Goal: Information Seeking & Learning: Learn about a topic

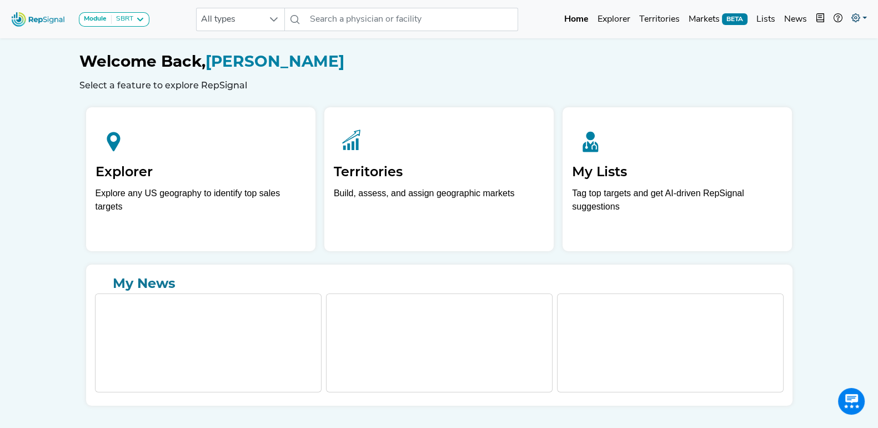
click at [866, 13] on link at bounding box center [859, 19] width 24 height 22
click at [801, 71] on link "Admin" at bounding box center [827, 70] width 88 height 22
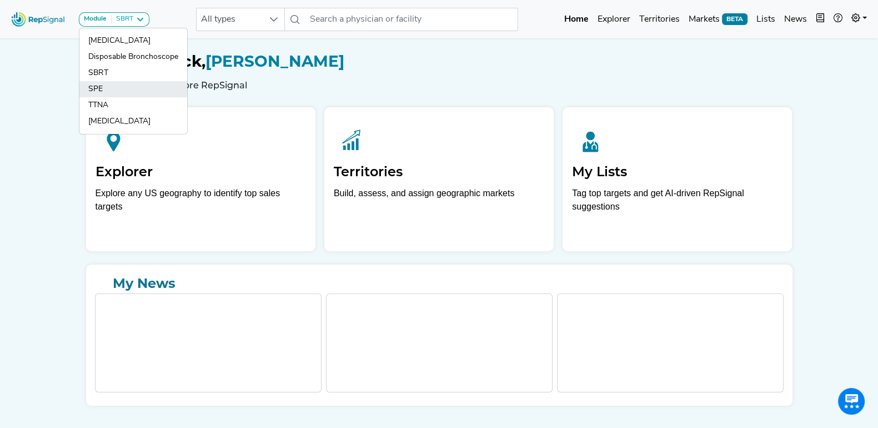
click at [98, 97] on link "SPE" at bounding box center [133, 105] width 108 height 16
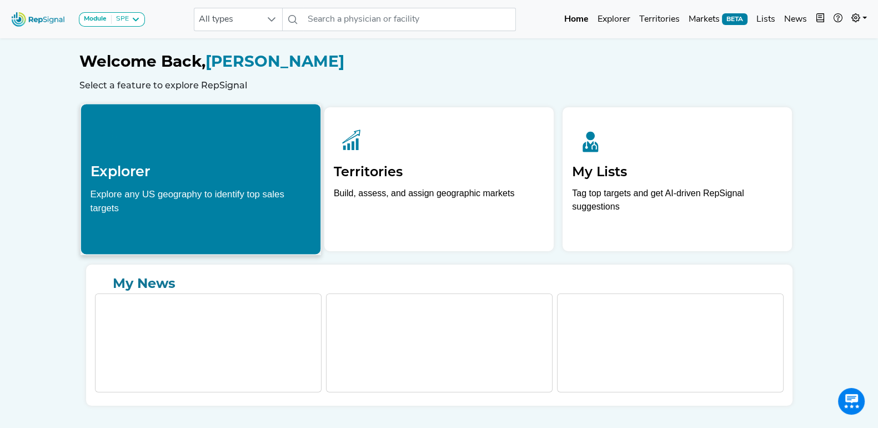
click at [125, 169] on h2 "Explorer" at bounding box center [200, 171] width 221 height 17
click at [122, 169] on h2 "Explorer" at bounding box center [200, 171] width 221 height 17
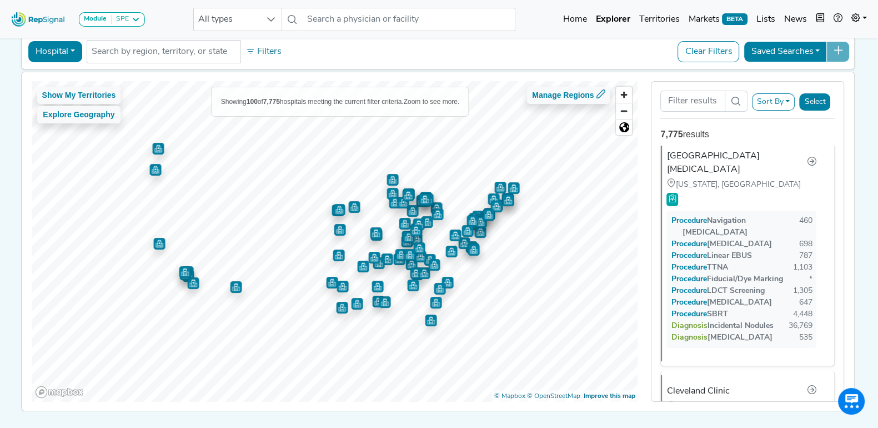
scroll to position [53, 0]
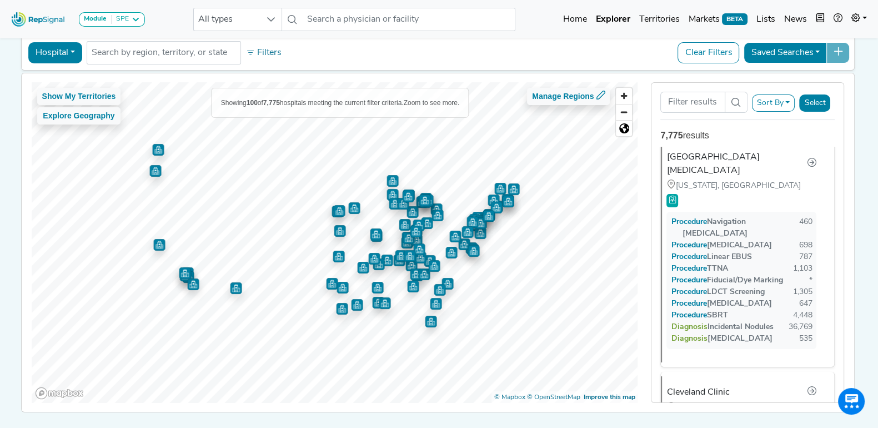
click at [787, 104] on button "Sort By" at bounding box center [773, 102] width 43 height 17
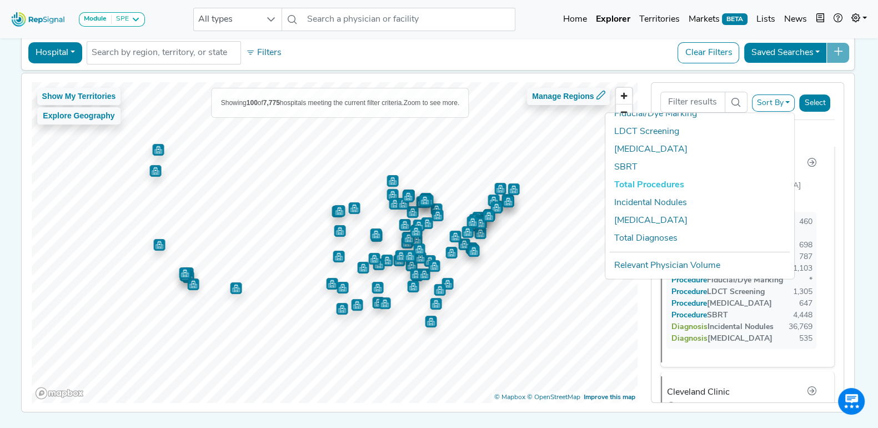
scroll to position [113, 0]
click at [670, 194] on link "Incidental Nodules" at bounding box center [699, 203] width 189 height 18
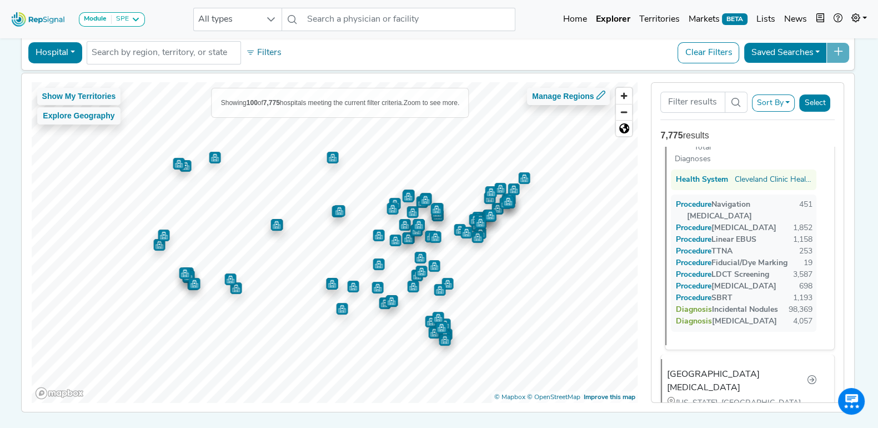
scroll to position [0, 0]
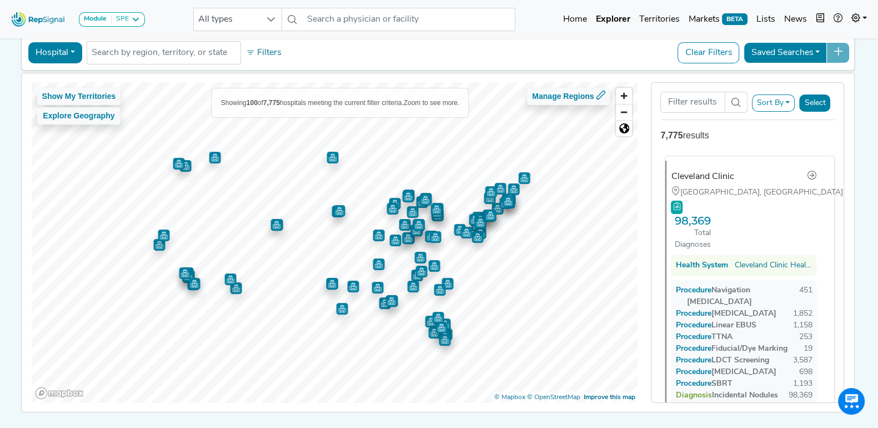
click at [717, 172] on div "Cleveland Clinic" at bounding box center [702, 176] width 63 height 13
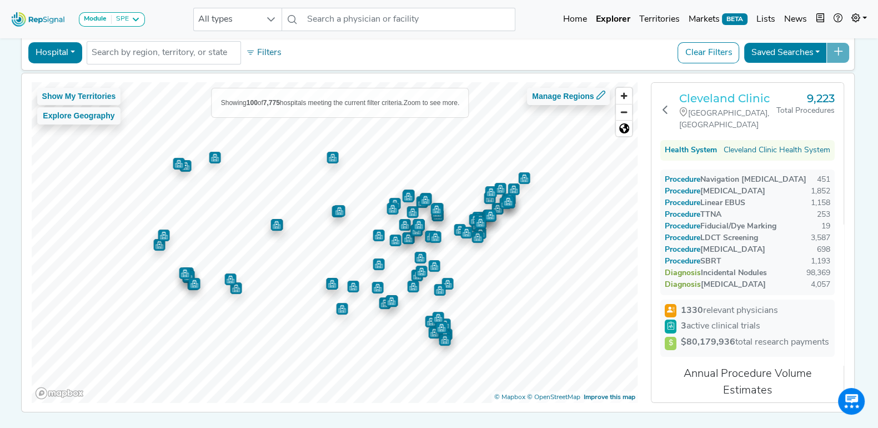
click at [707, 105] on h3 "Cleveland Clinic" at bounding box center [727, 98] width 97 height 13
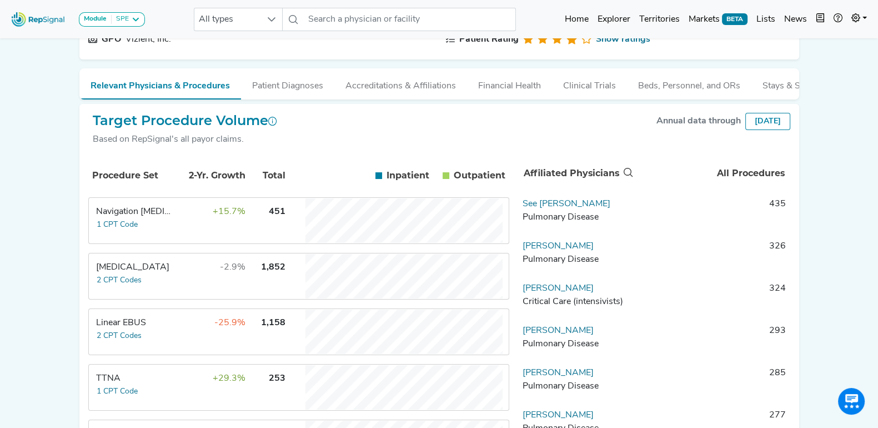
scroll to position [120, 0]
click at [288, 82] on button "Patient Diagnoses" at bounding box center [287, 84] width 93 height 30
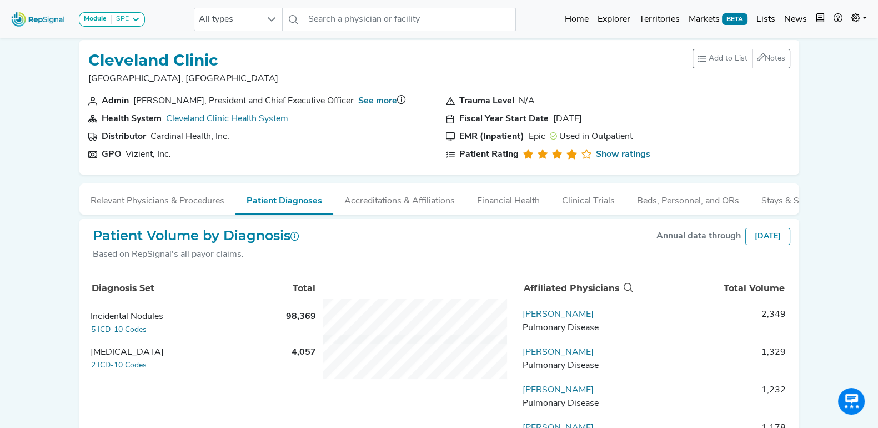
scroll to position [0, 0]
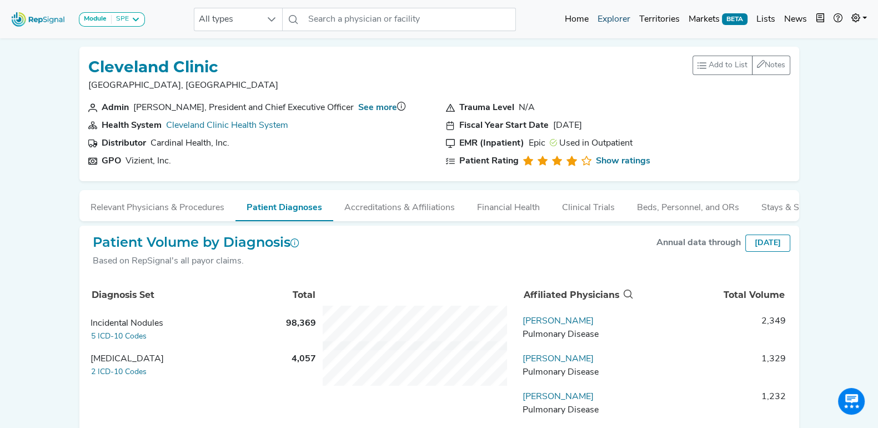
click at [619, 15] on link "Explorer" at bounding box center [614, 19] width 42 height 22
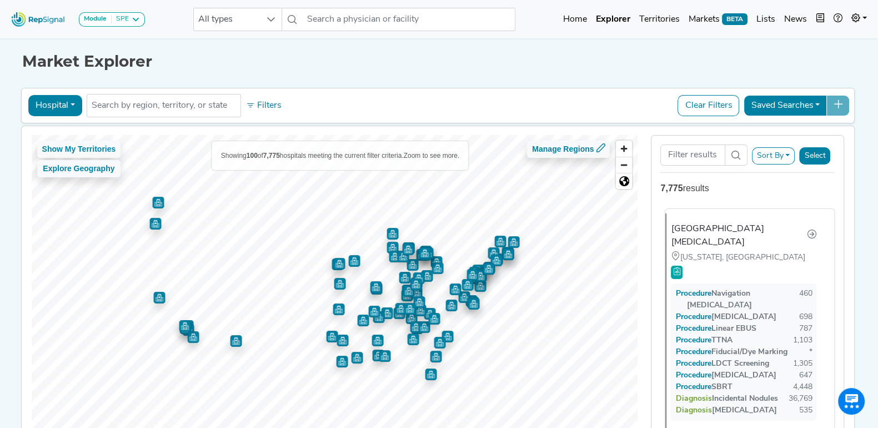
click at [697, 231] on div "[GEOGRAPHIC_DATA][MEDICAL_DATA]" at bounding box center [738, 235] width 135 height 27
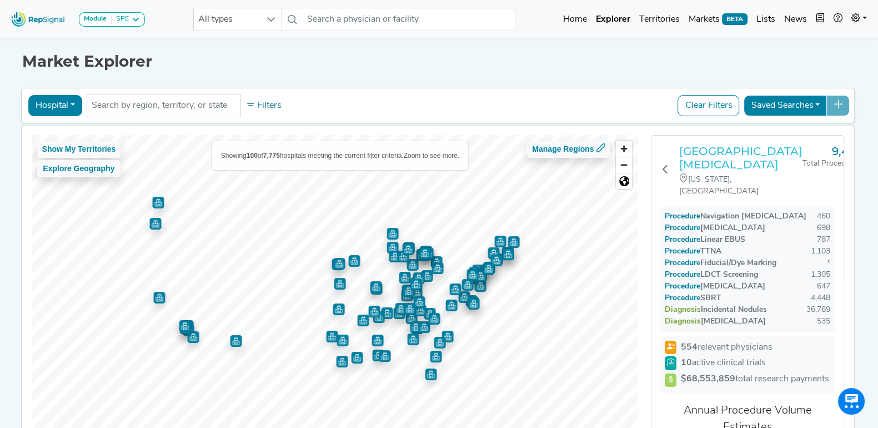
click at [715, 159] on h3 "[GEOGRAPHIC_DATA][MEDICAL_DATA]" at bounding box center [740, 157] width 123 height 27
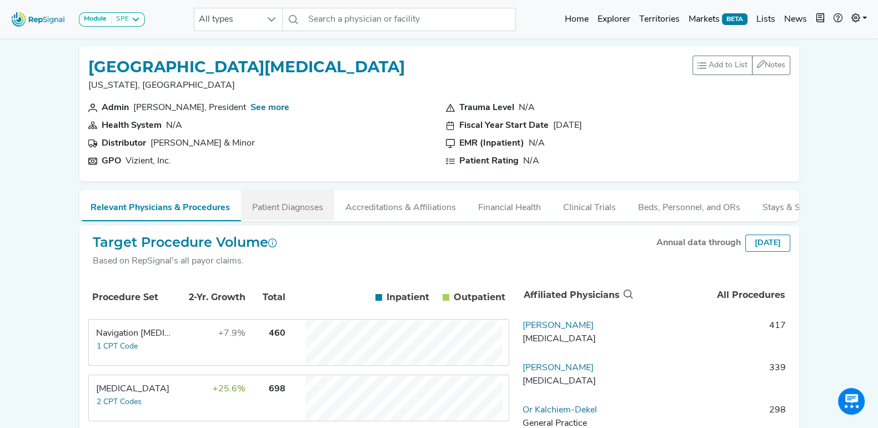
click at [273, 198] on button "Patient Diagnoses" at bounding box center [287, 205] width 93 height 30
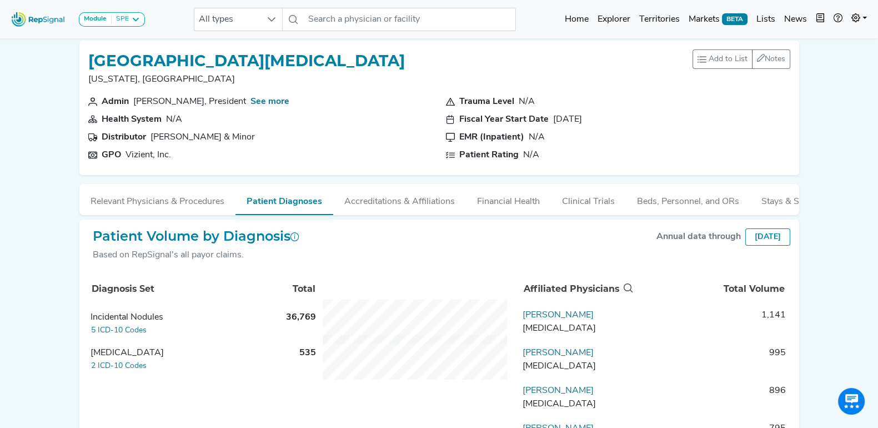
scroll to position [8, 0]
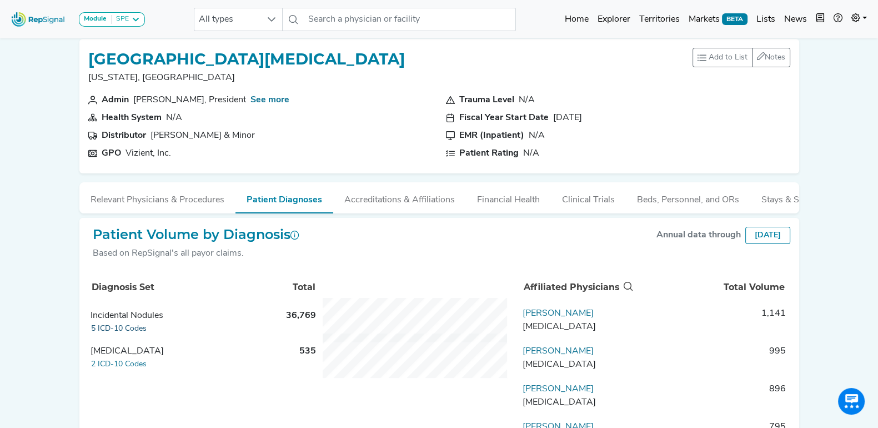
click at [115, 335] on button "5 ICD-10 Codes" at bounding box center [119, 328] width 57 height 13
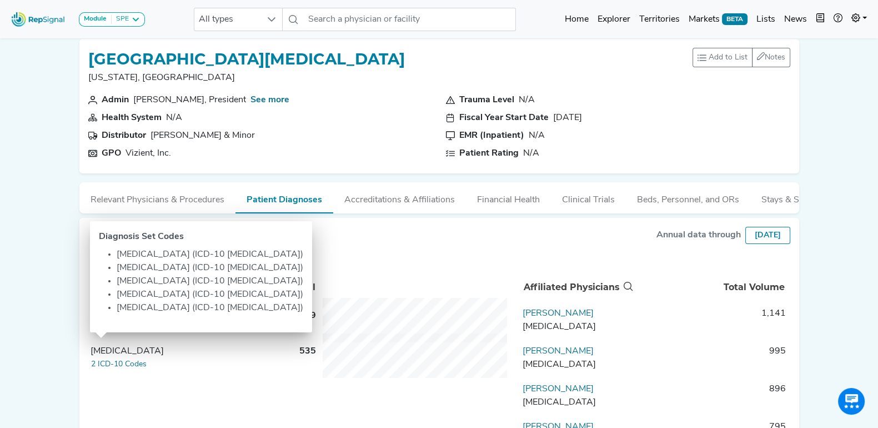
click at [31, 129] on div "Module SPE Bronchoscopy Disposable Bronchoscope SBRT SPE TTNA Thoracic Surgery …" at bounding box center [439, 262] width 878 height 541
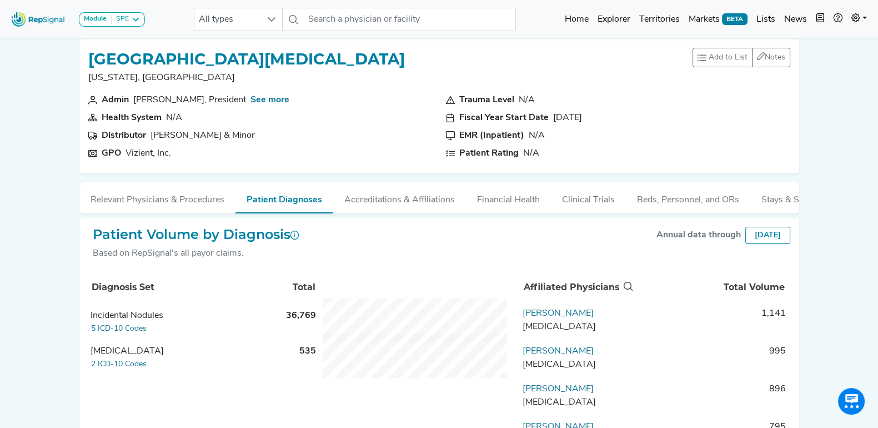
scroll to position [0, 0]
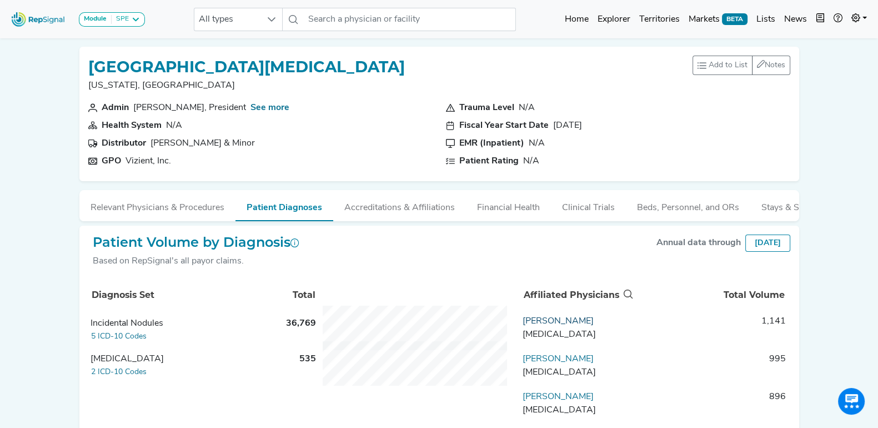
click at [556, 325] on link "Bernard Park" at bounding box center [557, 320] width 71 height 9
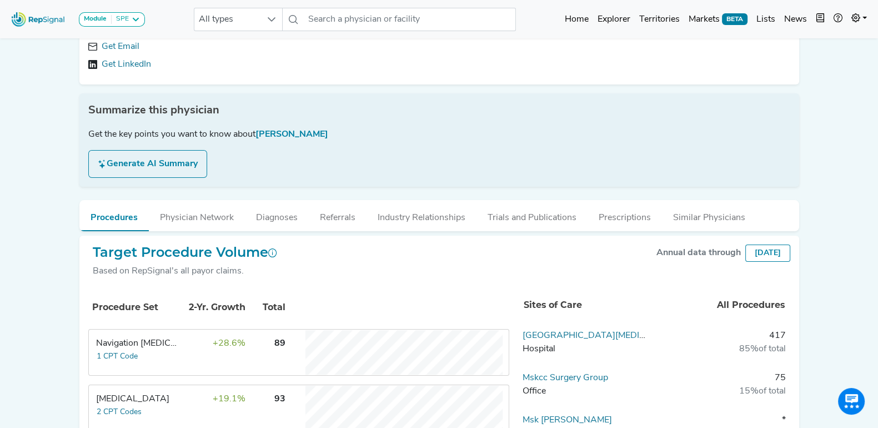
scroll to position [110, 0]
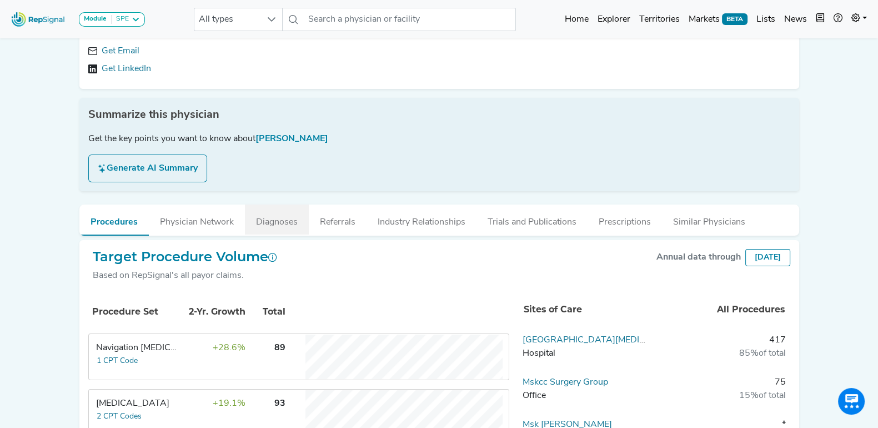
click at [286, 212] on button "Diagnoses" at bounding box center [277, 219] width 64 height 30
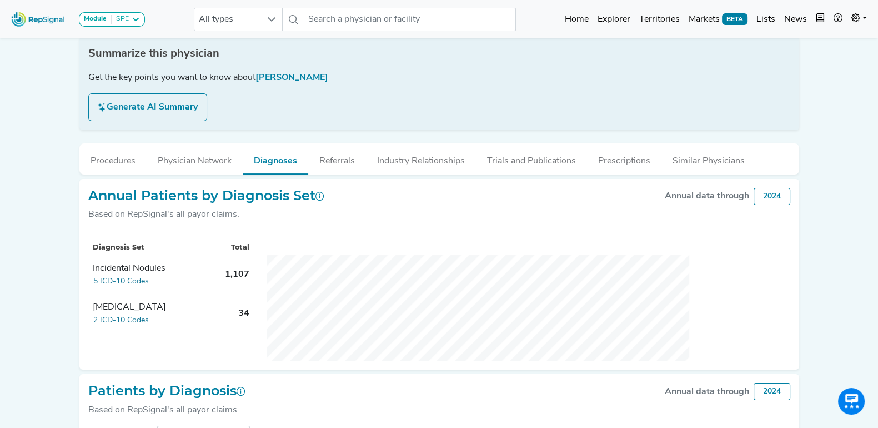
scroll to position [172, 0]
